Goal: Information Seeking & Learning: Understand process/instructions

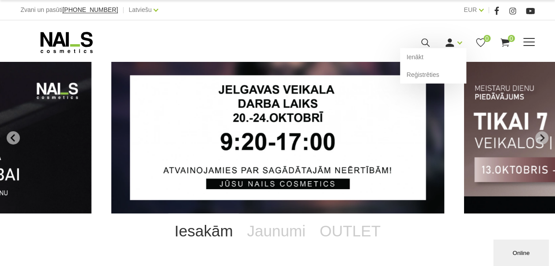
click at [450, 40] on use at bounding box center [449, 42] width 8 height 8
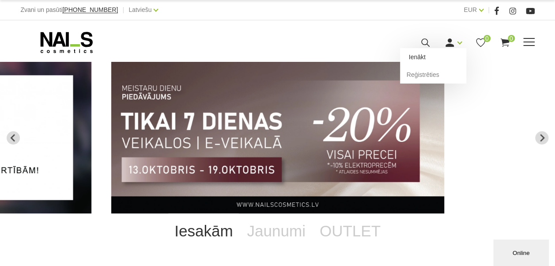
click at [439, 60] on link "Ienākt" at bounding box center [433, 57] width 66 height 18
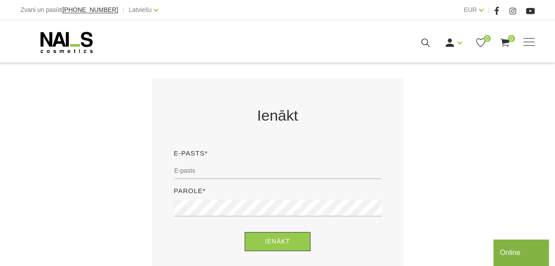
scroll to position [144, 0]
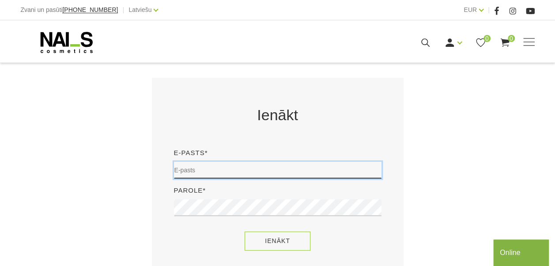
type input "[EMAIL_ADDRESS][DOMAIN_NAME]"
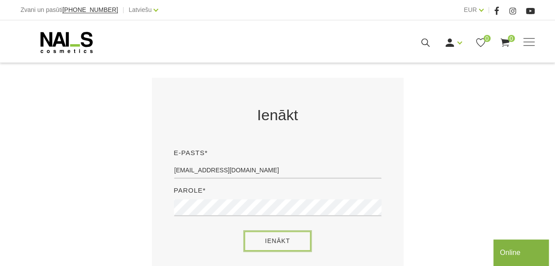
click at [263, 239] on button "Ienākt" at bounding box center [277, 240] width 66 height 19
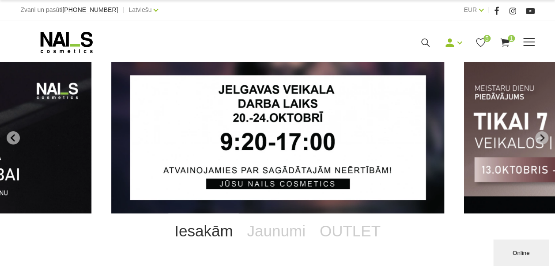
click at [505, 41] on use at bounding box center [504, 42] width 9 height 8
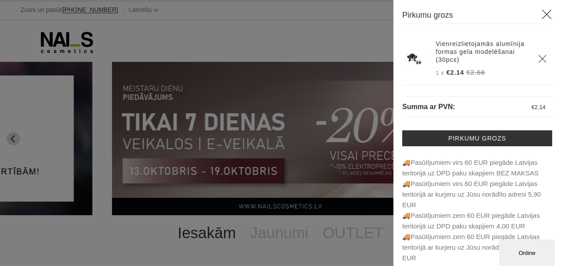
click at [541, 14] on icon at bounding box center [546, 14] width 11 height 11
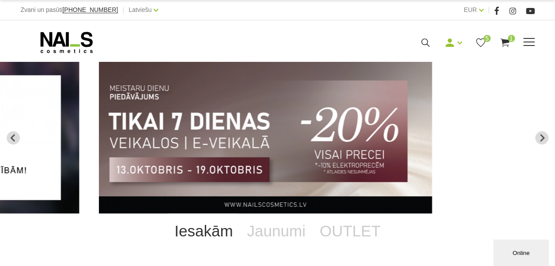
click at [478, 40] on icon at bounding box center [480, 42] width 11 height 11
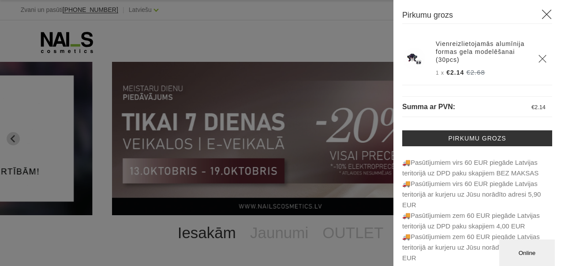
click at [541, 10] on icon at bounding box center [546, 14] width 11 height 11
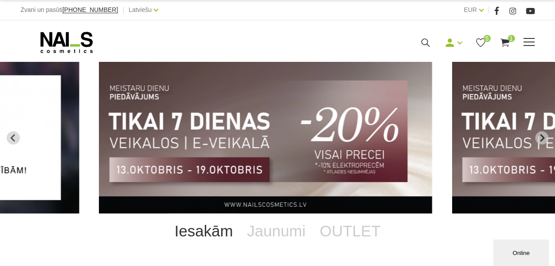
click at [479, 41] on icon at bounding box center [480, 42] width 11 height 11
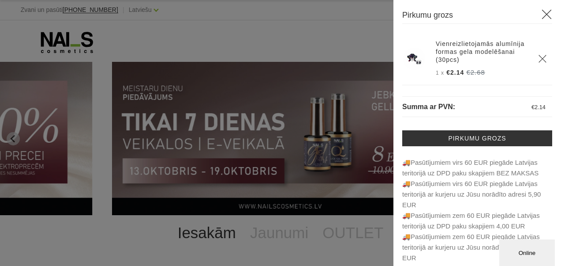
click at [541, 12] on icon at bounding box center [546, 14] width 11 height 11
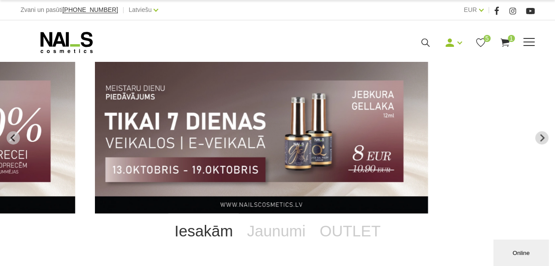
click at [483, 38] on span "5" at bounding box center [486, 38] width 7 height 7
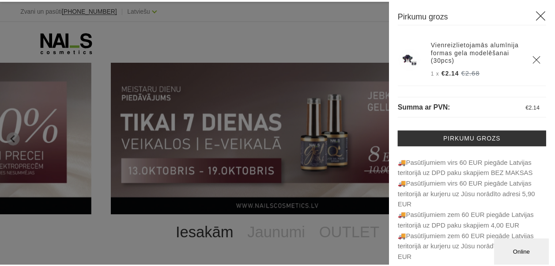
scroll to position [5, 0]
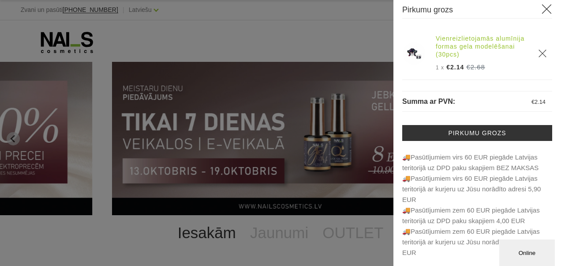
drag, startPoint x: 542, startPoint y: 11, endPoint x: 511, endPoint y: 48, distance: 47.6
click at [542, 12] on icon at bounding box center [546, 9] width 11 height 11
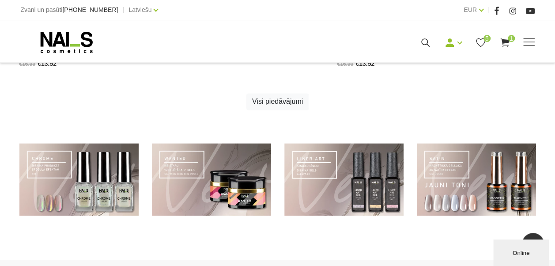
scroll to position [604, 0]
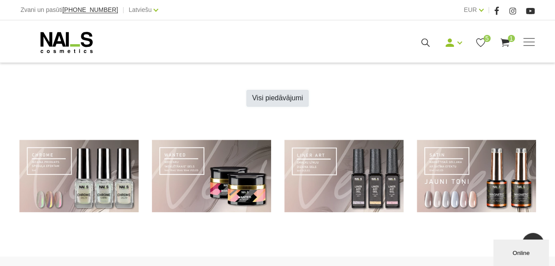
click at [298, 98] on link "Visi piedāvājumi" at bounding box center [277, 98] width 62 height 17
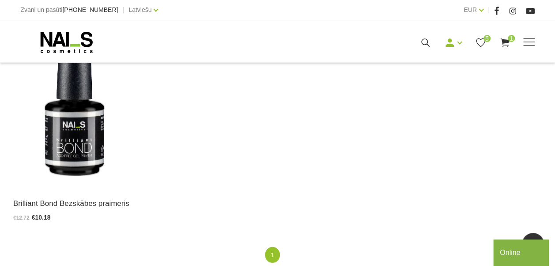
scroll to position [1173, 0]
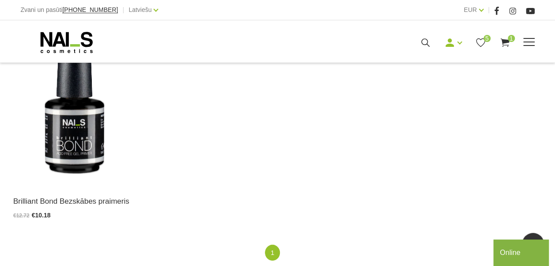
click at [531, 37] on div "Mani pasūtījumi Labot profilu Iziet 5 1" at bounding box center [380, 42] width 308 height 11
click at [530, 41] on span at bounding box center [528, 41] width 11 height 1
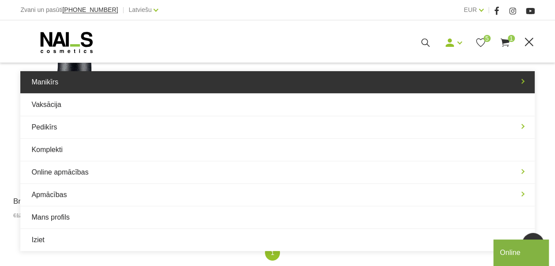
click at [444, 86] on link "Manikīrs" at bounding box center [277, 82] width 514 height 22
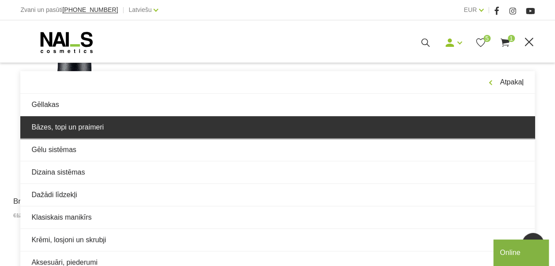
click at [346, 124] on link "Bāzes, topi un praimeri" at bounding box center [277, 127] width 514 height 22
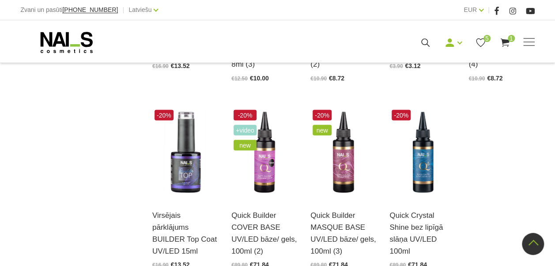
scroll to position [955, 0]
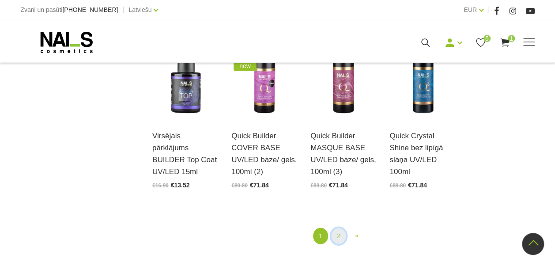
click at [340, 235] on link "2" at bounding box center [338, 236] width 15 height 16
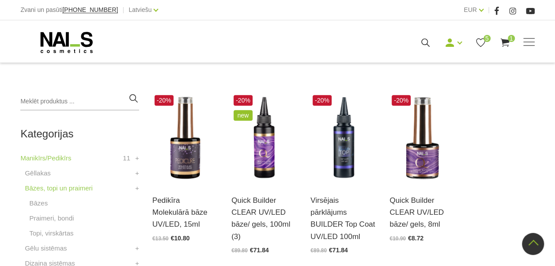
scroll to position [180, 0]
drag, startPoint x: 529, startPoint y: 44, endPoint x: 468, endPoint y: 146, distance: 118.9
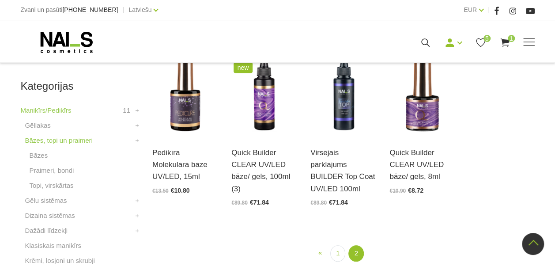
scroll to position [229, 0]
click at [60, 218] on link "Dizaina sistēmas" at bounding box center [50, 215] width 50 height 11
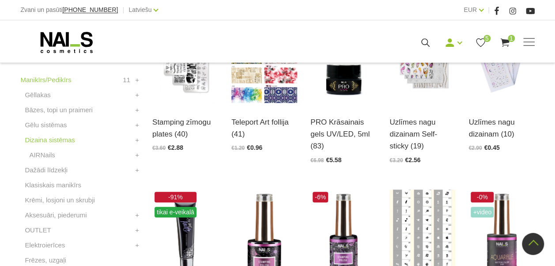
scroll to position [259, 0]
click at [60, 171] on link "Dažādi līdzekļi" at bounding box center [46, 169] width 43 height 11
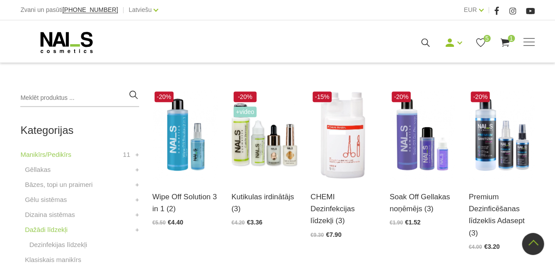
scroll to position [185, 0]
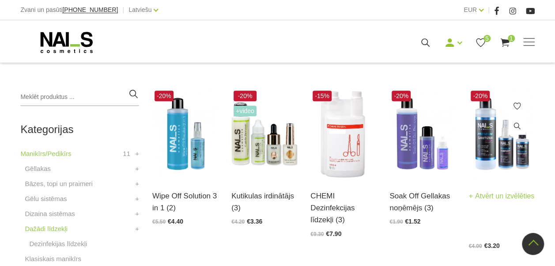
click at [495, 154] on img at bounding box center [501, 133] width 66 height 90
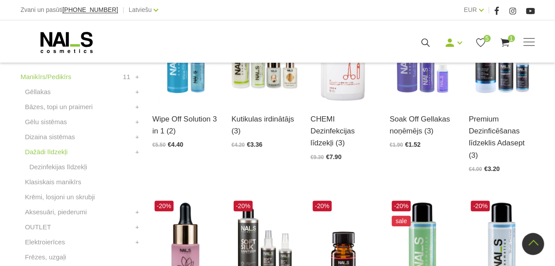
scroll to position [263, 0]
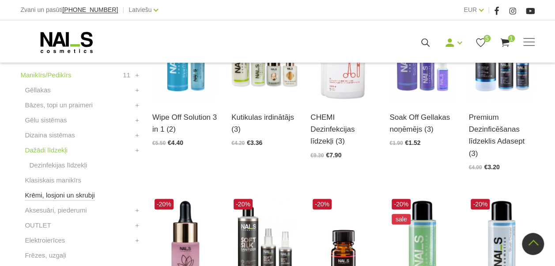
click at [73, 197] on link "Krēmi, losjoni un skrubji" at bounding box center [60, 195] width 70 height 11
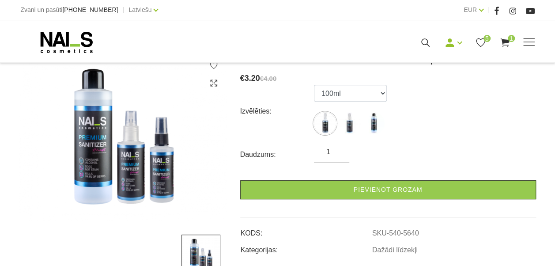
scroll to position [135, 0]
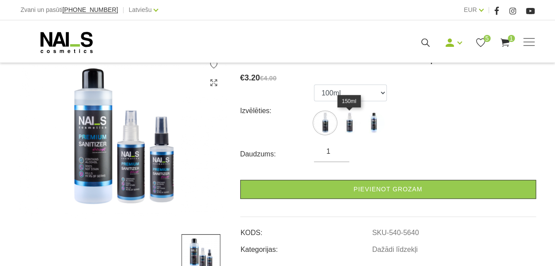
click at [347, 121] on img at bounding box center [349, 123] width 22 height 22
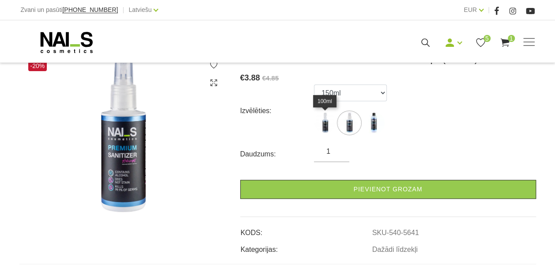
click at [322, 120] on img at bounding box center [325, 123] width 22 height 22
select select "5640"
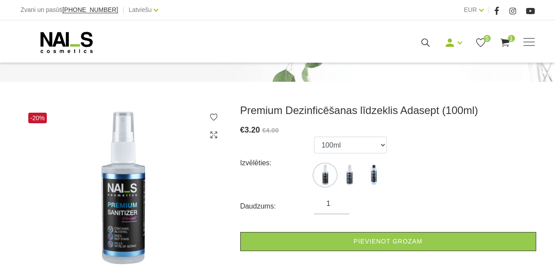
scroll to position [84, 0]
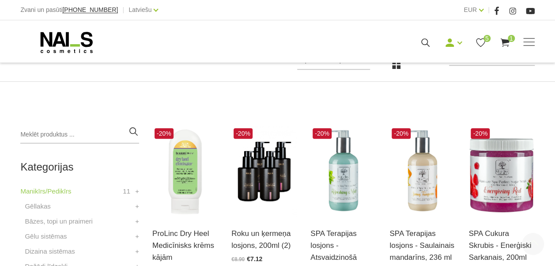
scroll to position [238, 0]
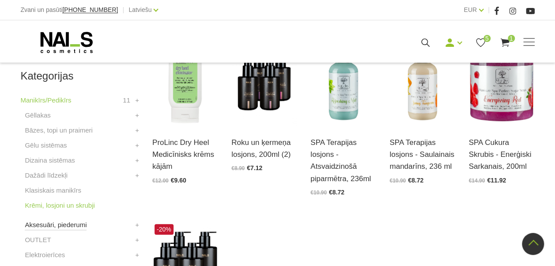
click at [61, 222] on link "Aksesuāri, piederumi" at bounding box center [56, 224] width 62 height 11
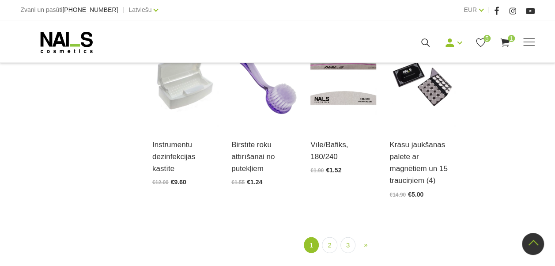
scroll to position [959, 0]
click at [327, 247] on link "2" at bounding box center [329, 245] width 15 height 16
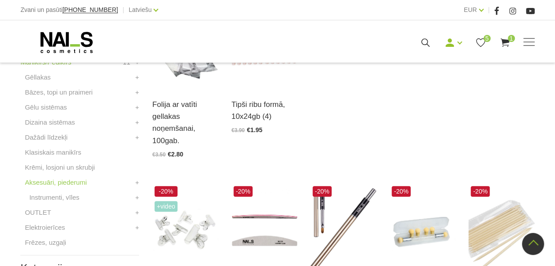
scroll to position [283, 0]
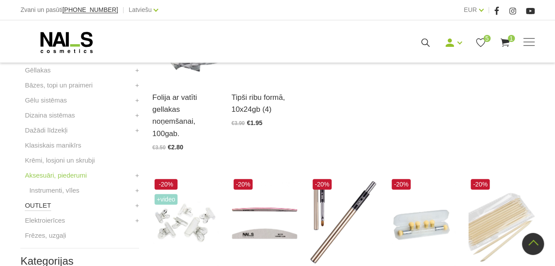
click at [43, 207] on link "OUTLET" at bounding box center [38, 205] width 26 height 11
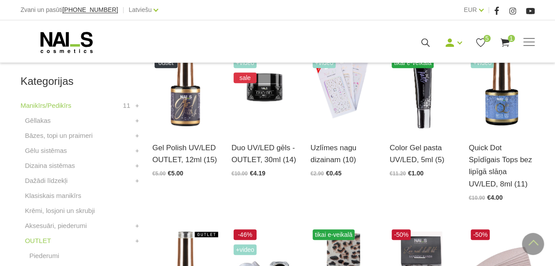
scroll to position [233, 0]
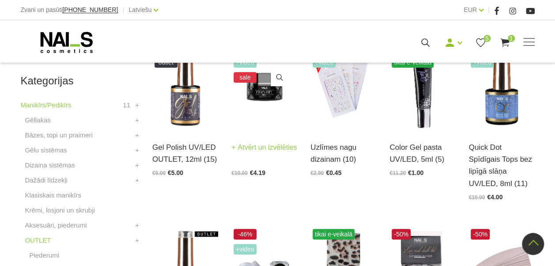
click at [271, 118] on img at bounding box center [264, 85] width 66 height 90
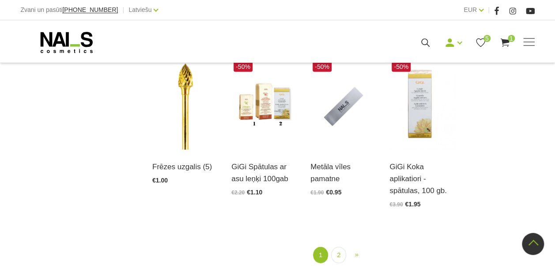
scroll to position [937, 0]
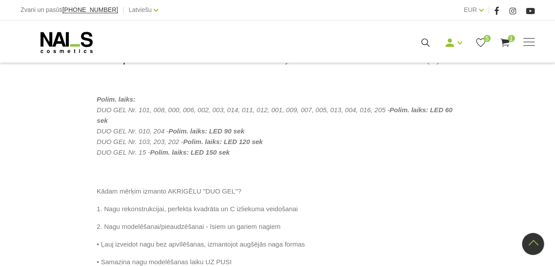
scroll to position [418, 0]
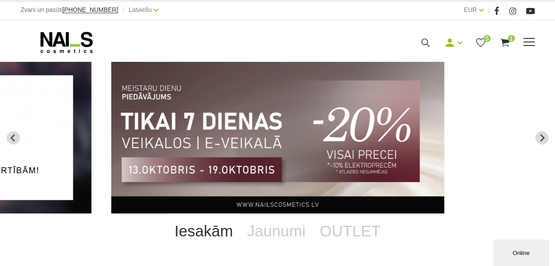
click at [527, 41] on span at bounding box center [528, 41] width 11 height 1
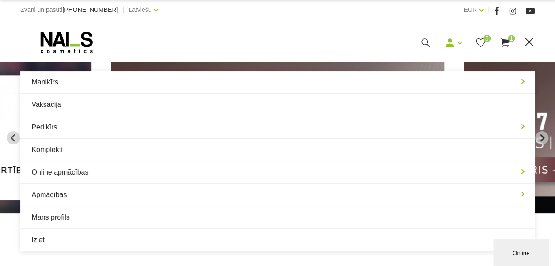
click at [277, 28] on div "Manikīrs Gēllakas Bāzes, topi un praimeri Gēlu sistēmas Dizaina sistēmas Dažādi…" at bounding box center [277, 41] width 555 height 42
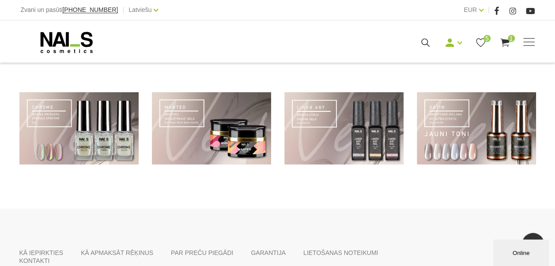
scroll to position [726, 0]
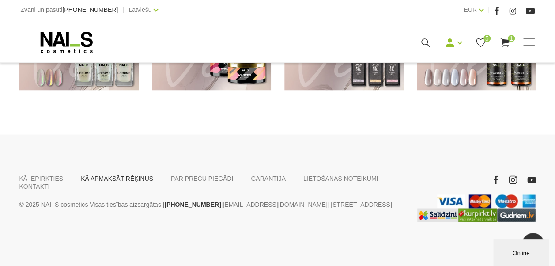
click at [102, 177] on link "KĀ APMAKSĀT RĒĶINUS" at bounding box center [117, 178] width 72 height 8
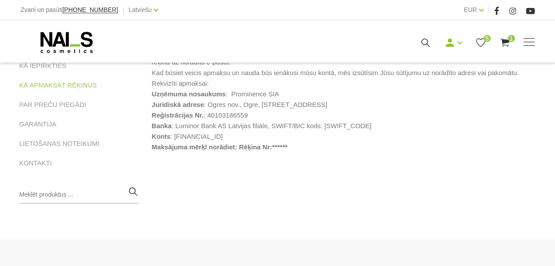
scroll to position [161, 0]
drag, startPoint x: 259, startPoint y: 135, endPoint x: 173, endPoint y: 136, distance: 86.1
click at [173, 136] on li "Konts : [FINANCIAL_ID]" at bounding box center [344, 135] width 384 height 11
copy li "[FINANCIAL_ID]"
